Goal: Check status: Check status

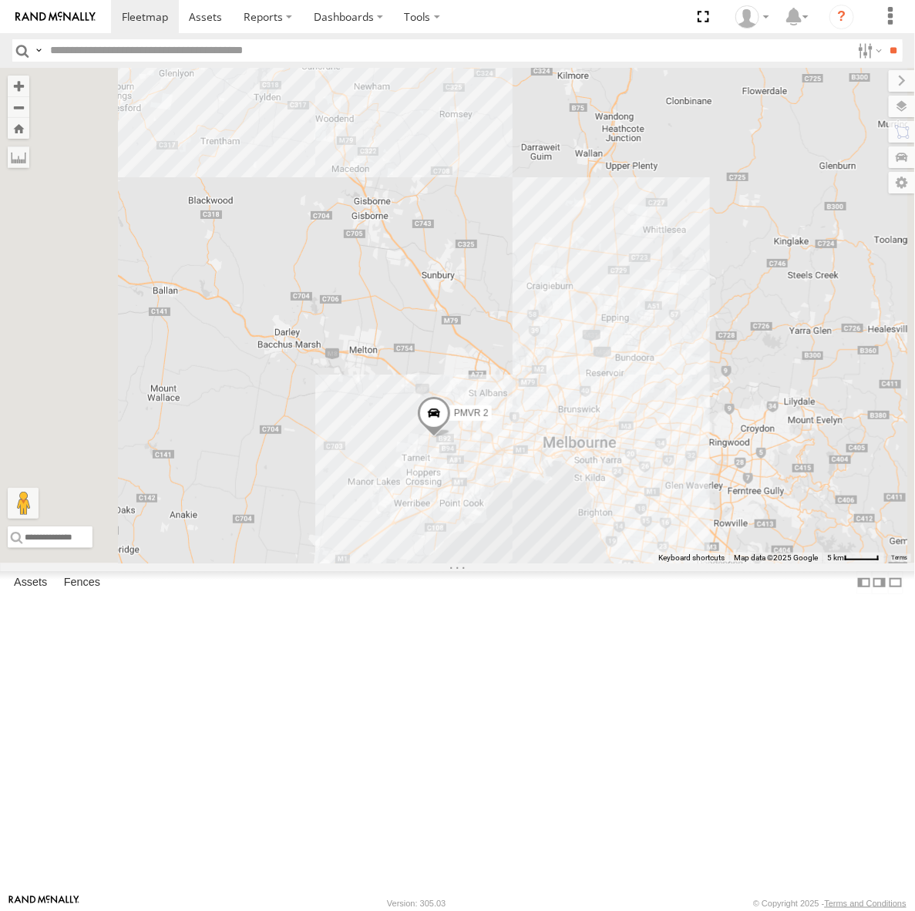
drag, startPoint x: 548, startPoint y: 575, endPoint x: 663, endPoint y: 386, distance: 221.0
click at [663, 386] on div "PMVR 2 PMVR 1" at bounding box center [457, 316] width 915 height 496
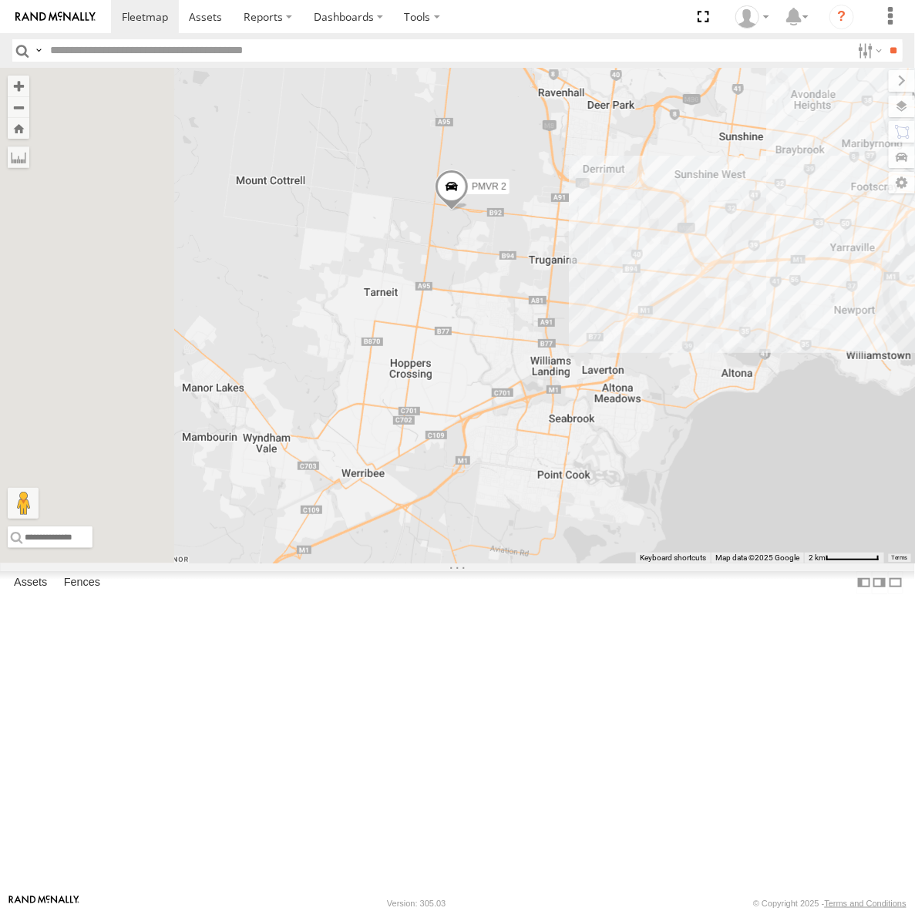
drag, startPoint x: 652, startPoint y: 459, endPoint x: 705, endPoint y: 474, distance: 55.2
click at [705, 474] on div "PMVR 2 PMVR 1" at bounding box center [457, 316] width 915 height 496
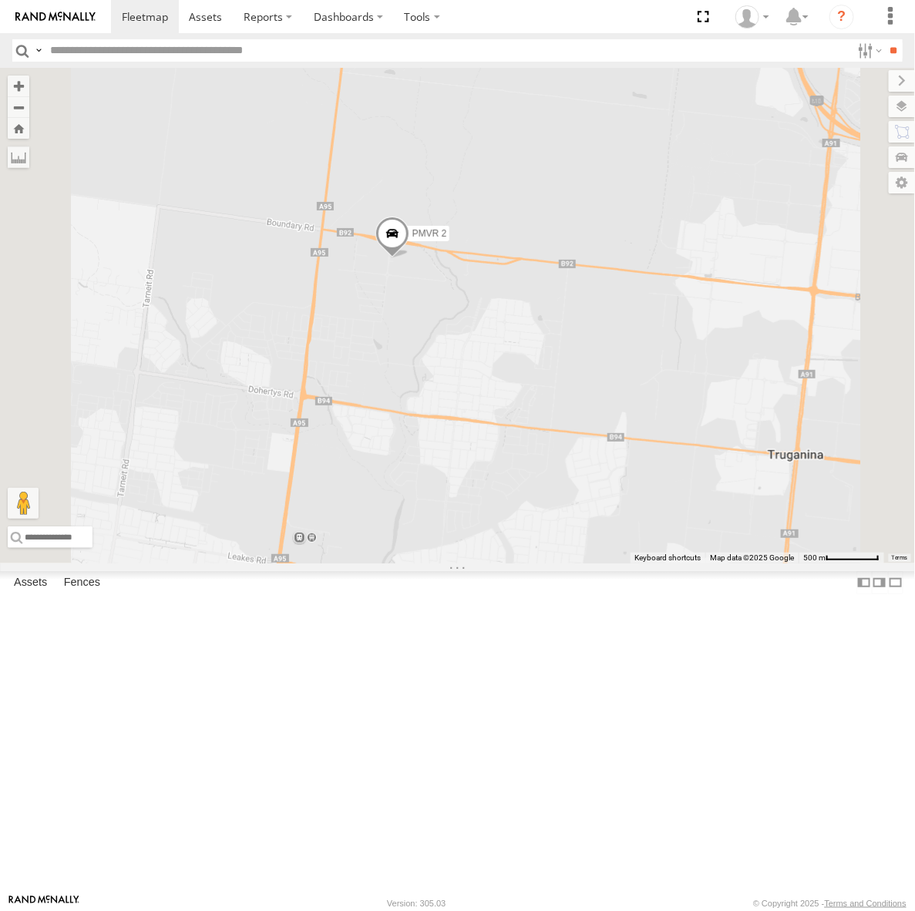
drag, startPoint x: 657, startPoint y: 420, endPoint x: 678, endPoint y: 528, distance: 110.1
click at [678, 528] on div "PMVR 2 PMVR 1" at bounding box center [457, 316] width 915 height 496
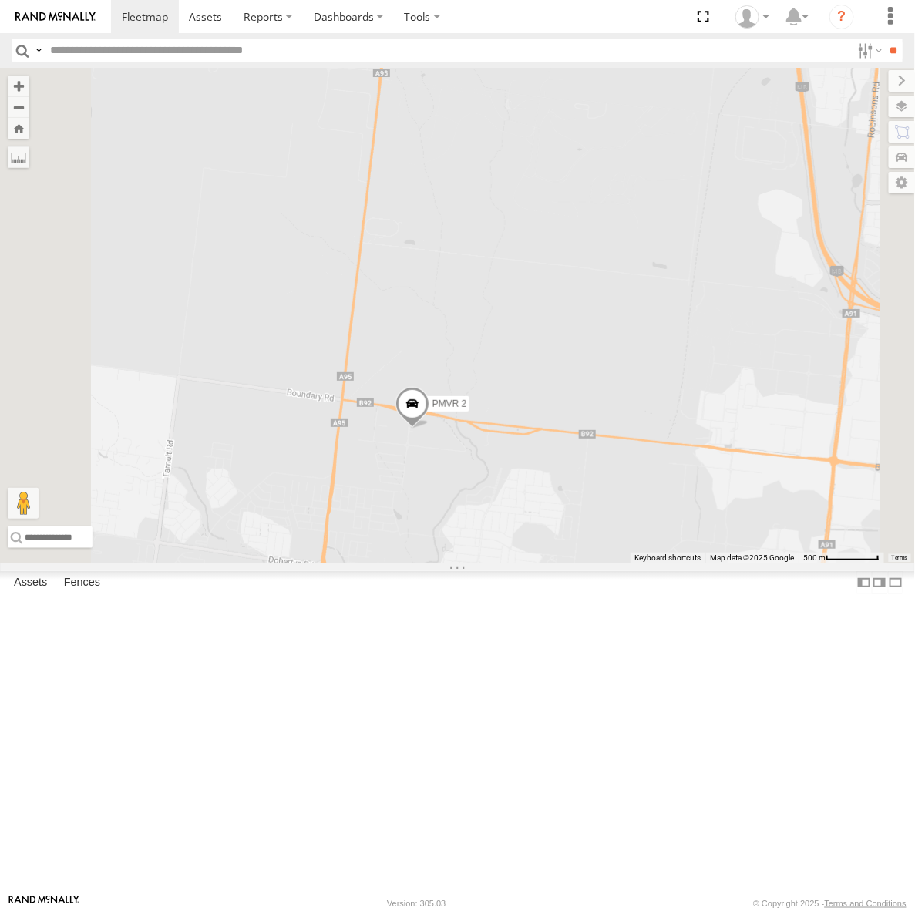
drag, startPoint x: 690, startPoint y: 492, endPoint x: 540, endPoint y: 356, distance: 201.9
click at [587, 394] on div "PMVR 2 PMVR 1" at bounding box center [457, 316] width 915 height 496
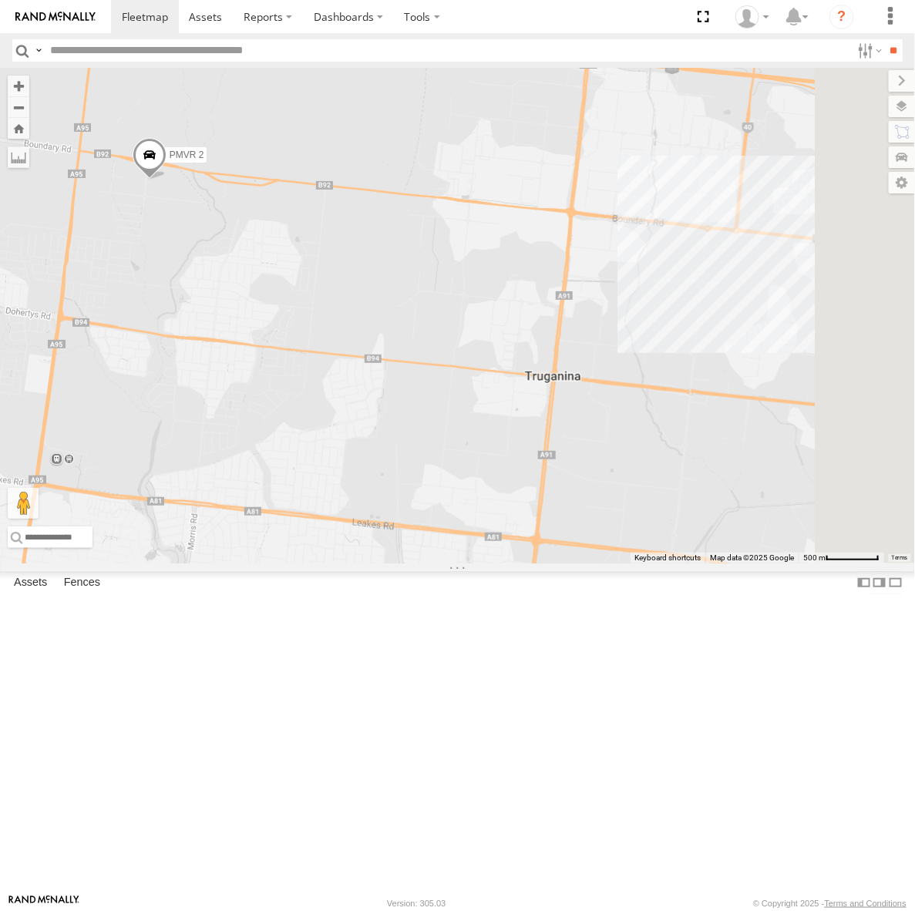
click at [0, 0] on div "PMVR 2" at bounding box center [0, 0] width 0 height 0
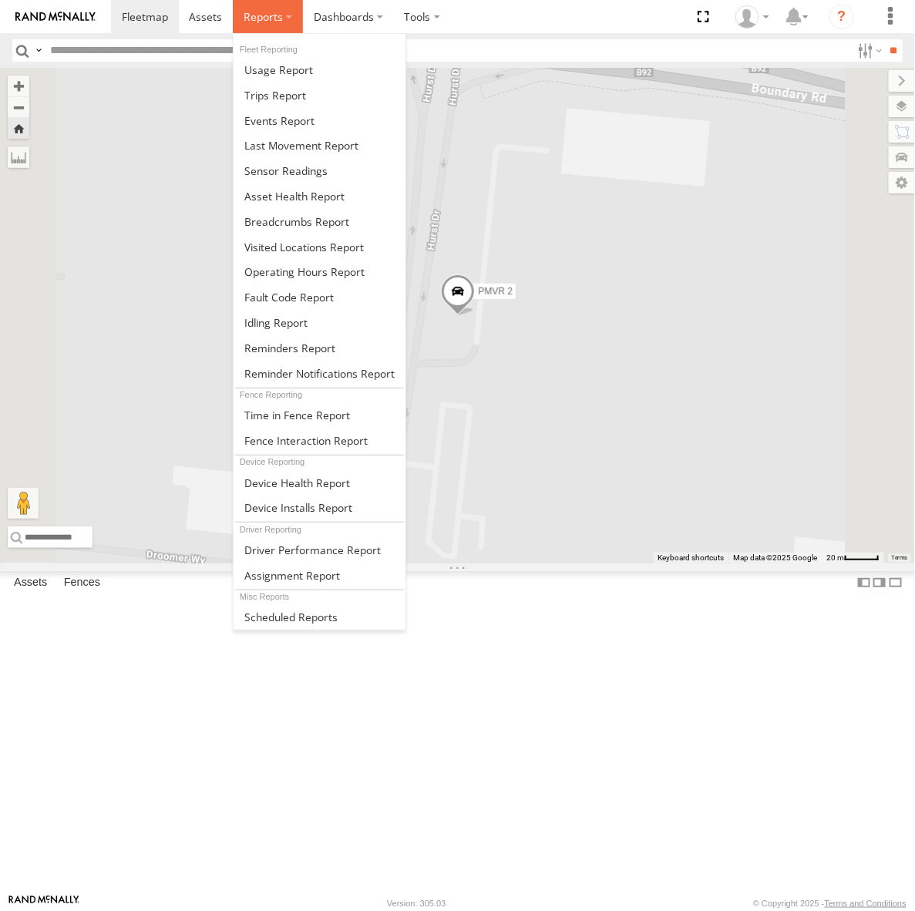
click at [280, 29] on label at bounding box center [268, 16] width 70 height 33
click at [294, 224] on span at bounding box center [296, 221] width 105 height 15
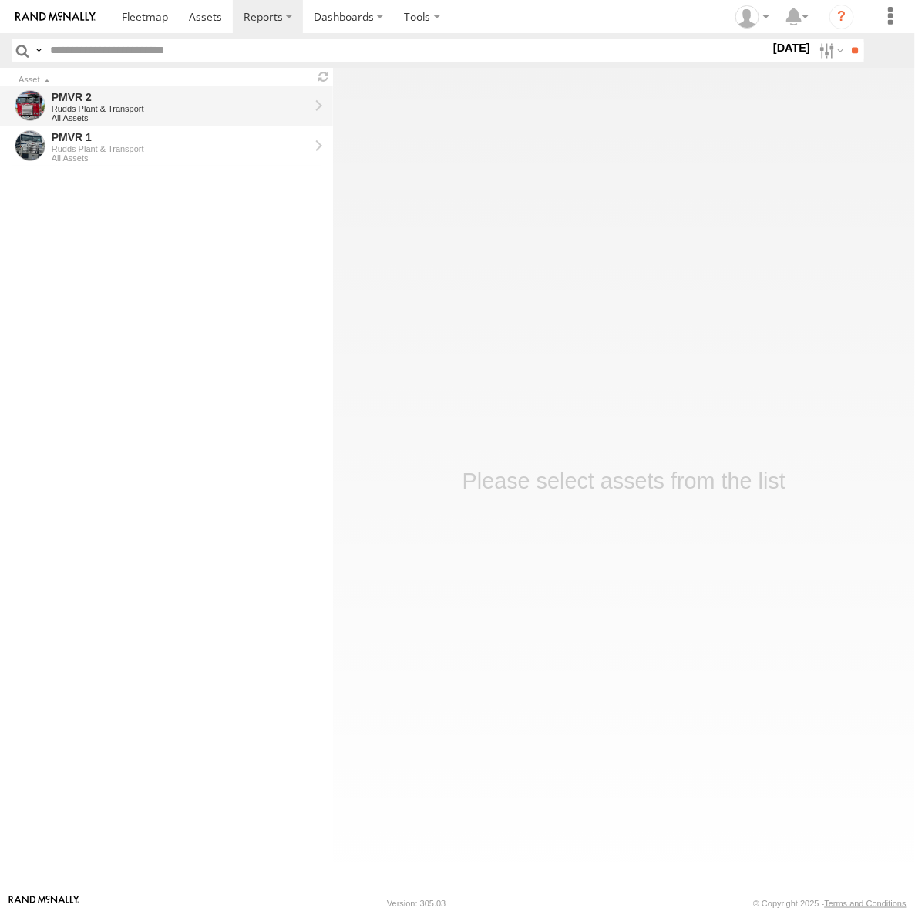
click at [206, 98] on div "PMVR 2" at bounding box center [180, 97] width 257 height 14
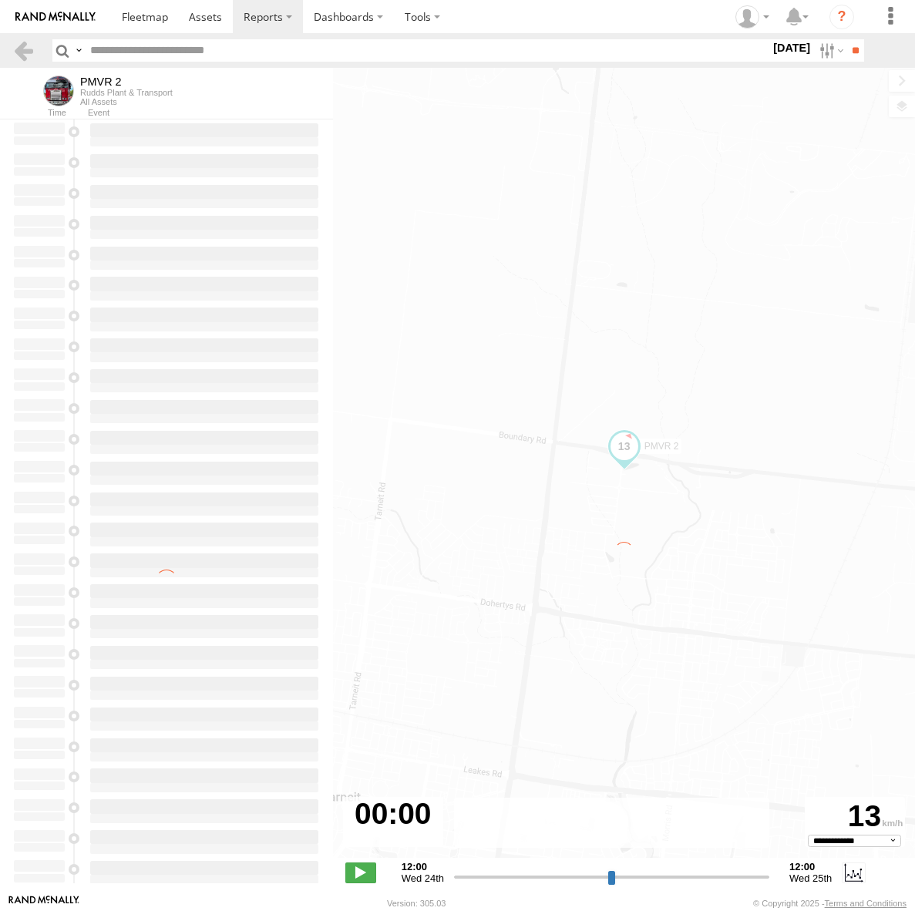
select select "**********"
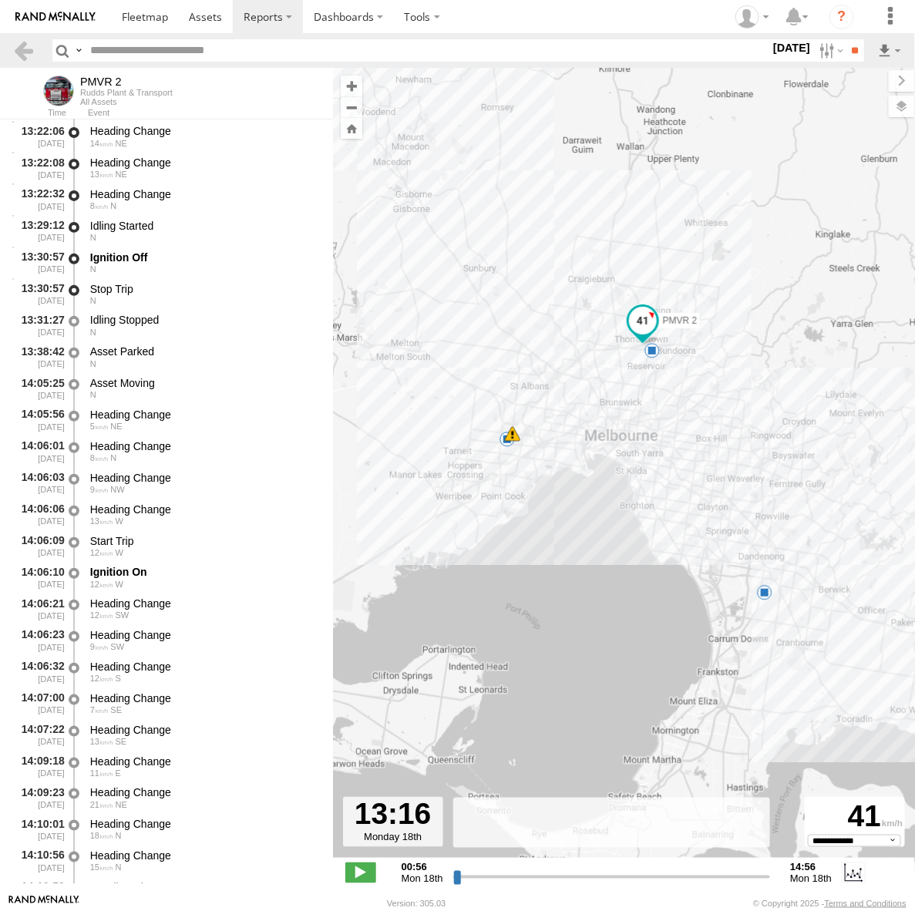
scroll to position [12372, 0]
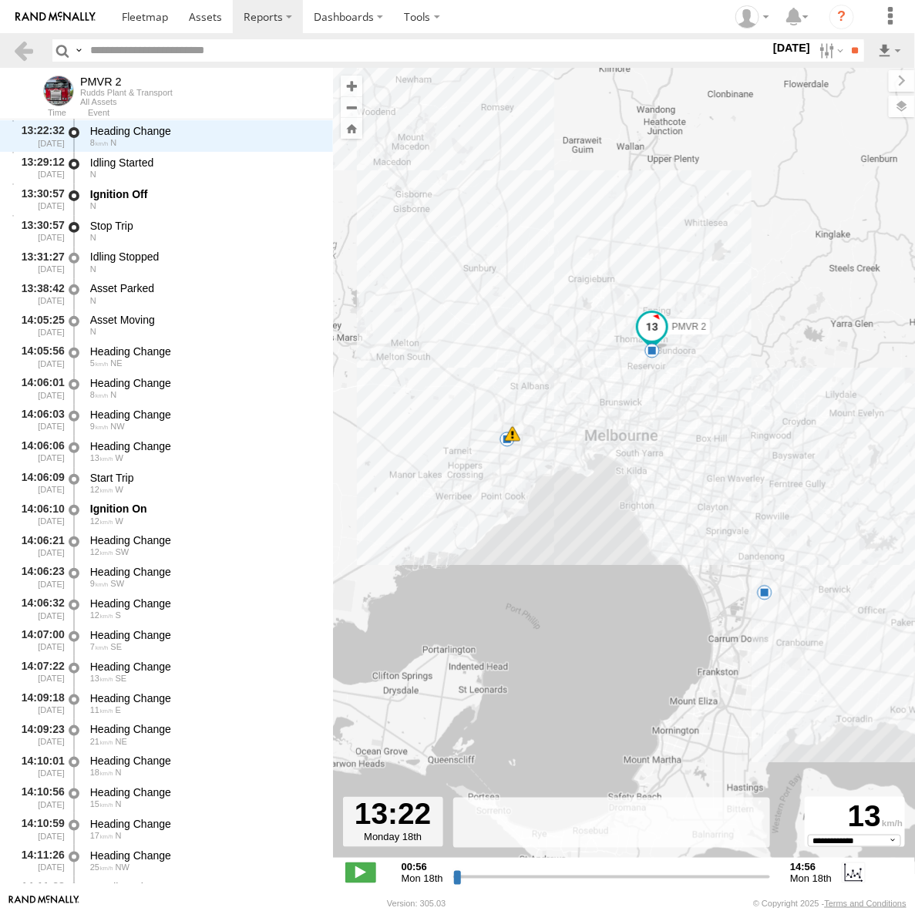
drag, startPoint x: 457, startPoint y: 880, endPoint x: 730, endPoint y: 871, distance: 273.0
type input "**********"
click at [730, 871] on input "range" at bounding box center [612, 877] width 318 height 15
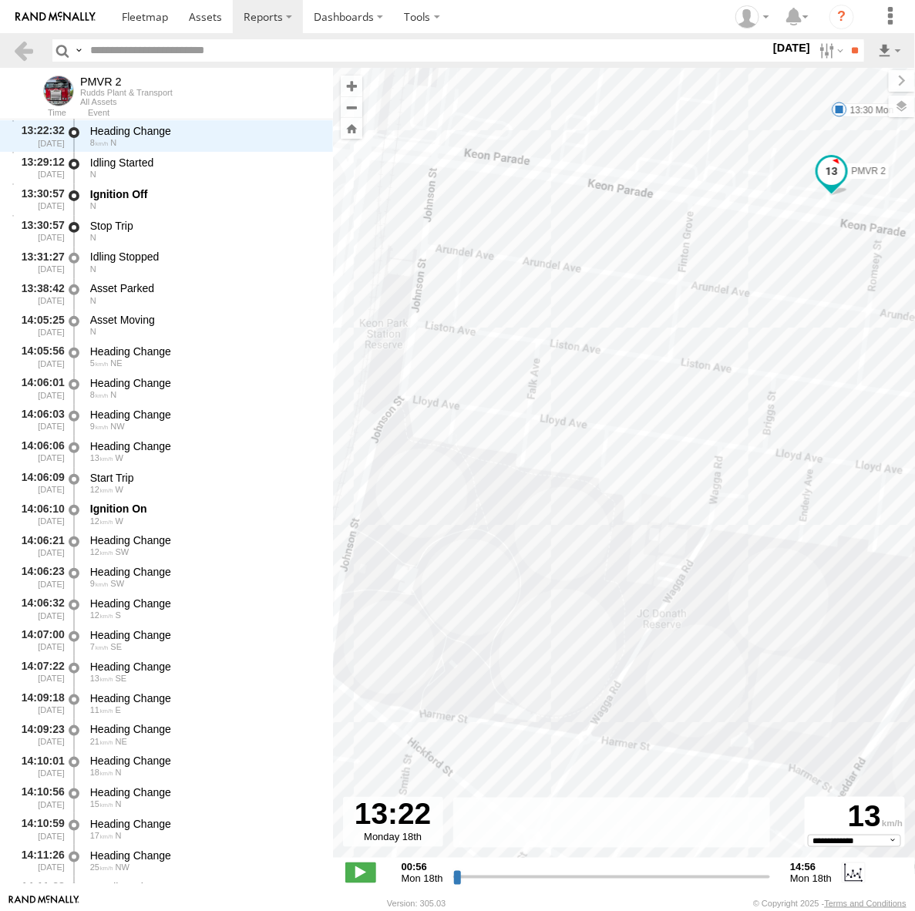
drag, startPoint x: 759, startPoint y: 309, endPoint x: 573, endPoint y: 391, distance: 203.7
click at [573, 391] on div "PMVR 2 04:57 Mon 06:11 Mon 10:37 Mon 13:30 Mon" at bounding box center [624, 471] width 582 height 806
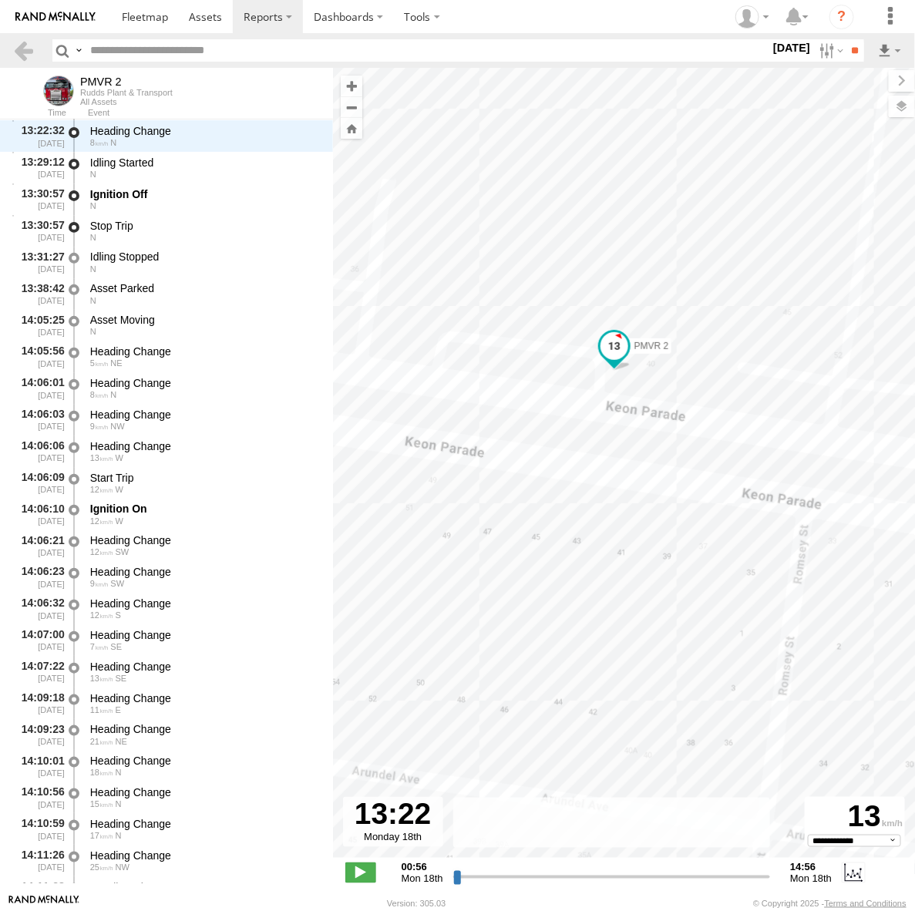
drag, startPoint x: 651, startPoint y: 338, endPoint x: 656, endPoint y: 436, distance: 98.8
click at [656, 436] on div "PMVR 2 04:57 Mon 06:11 Mon 10:37 Mon 13:30 Mon" at bounding box center [624, 471] width 582 height 806
